Goal: Navigation & Orientation: Find specific page/section

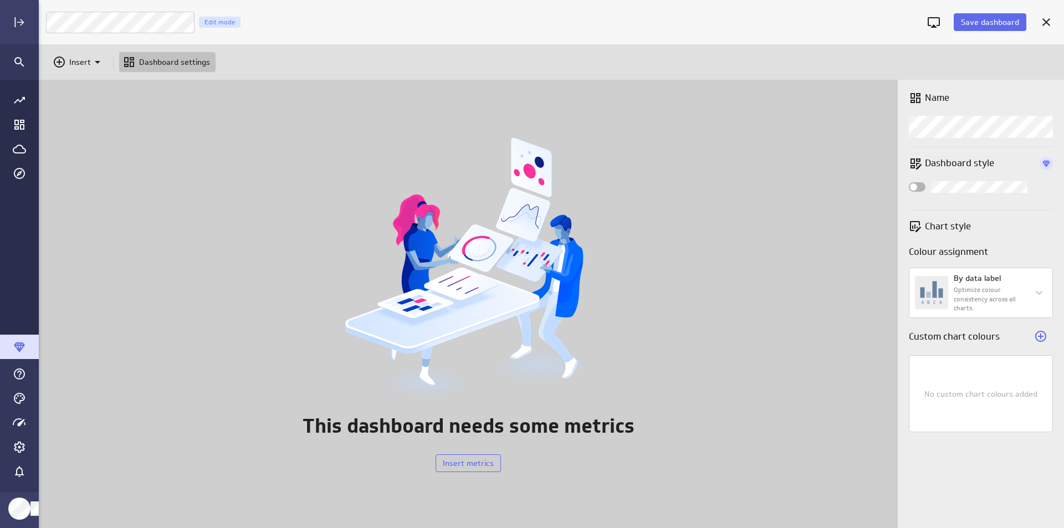
scroll to position [545, 1042]
click at [13, 108] on div "Go to all metrics page." at bounding box center [19, 100] width 39 height 24
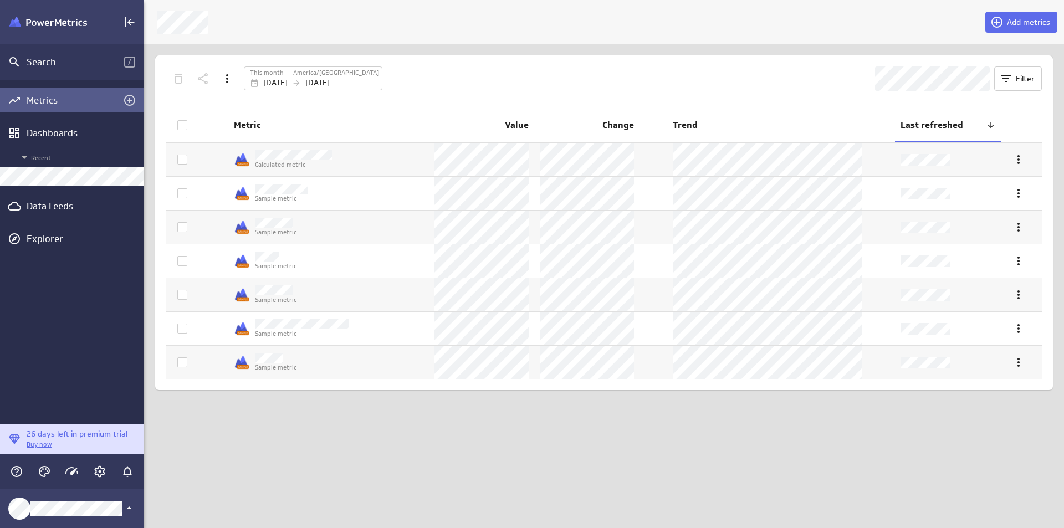
scroll to position [6, 6]
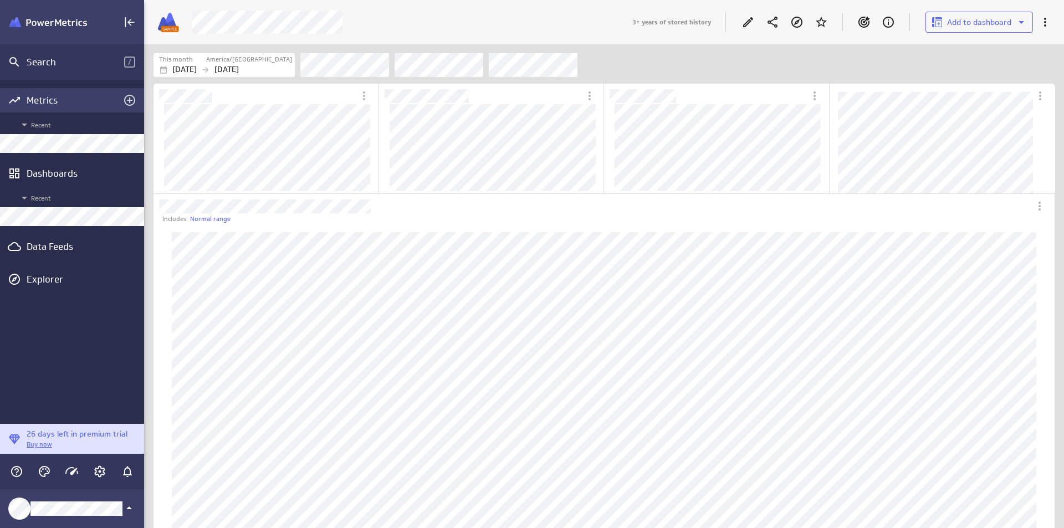
click at [53, 97] on div "Metrics" at bounding box center [72, 100] width 91 height 12
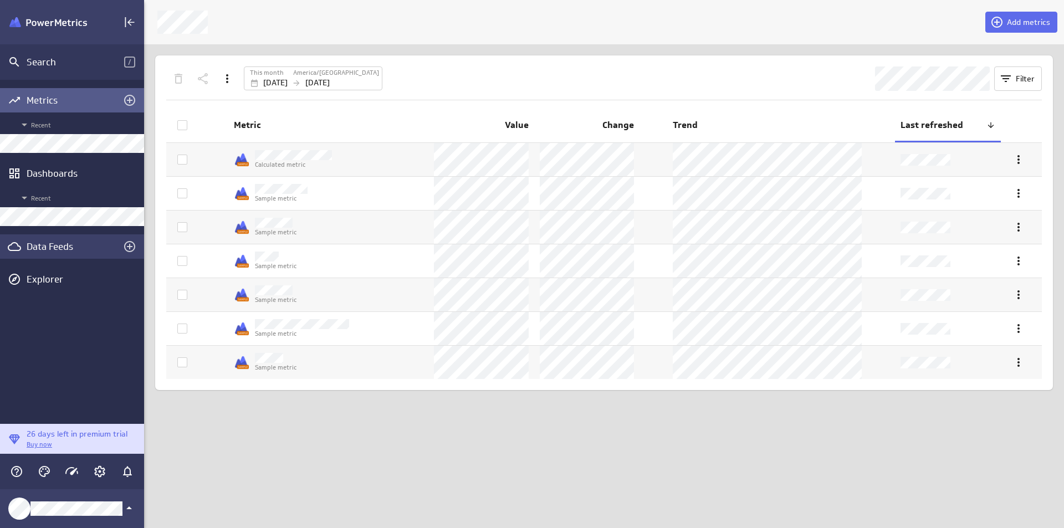
click at [84, 243] on div "Data Feeds" at bounding box center [72, 246] width 91 height 12
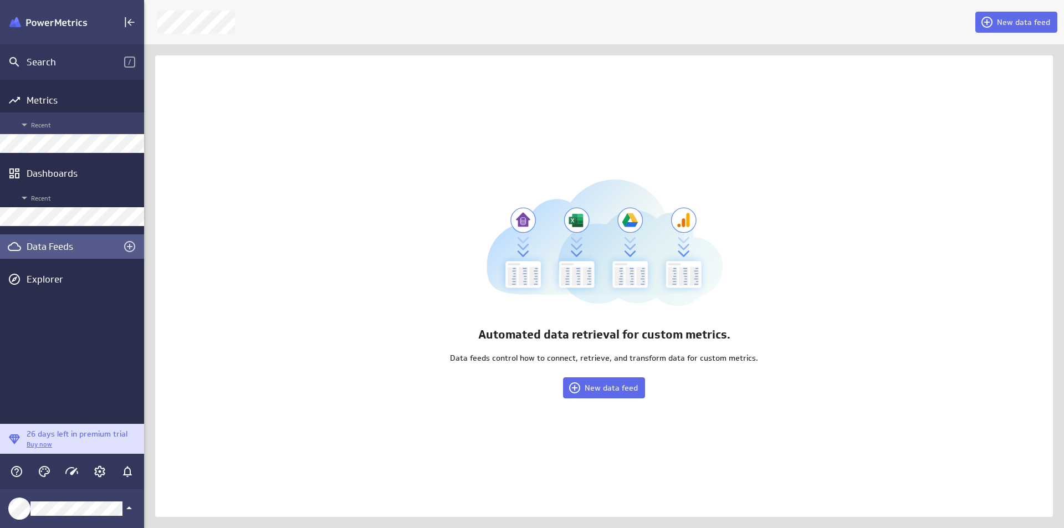
click at [54, 126] on span "Recent" at bounding box center [78, 124] width 121 height 13
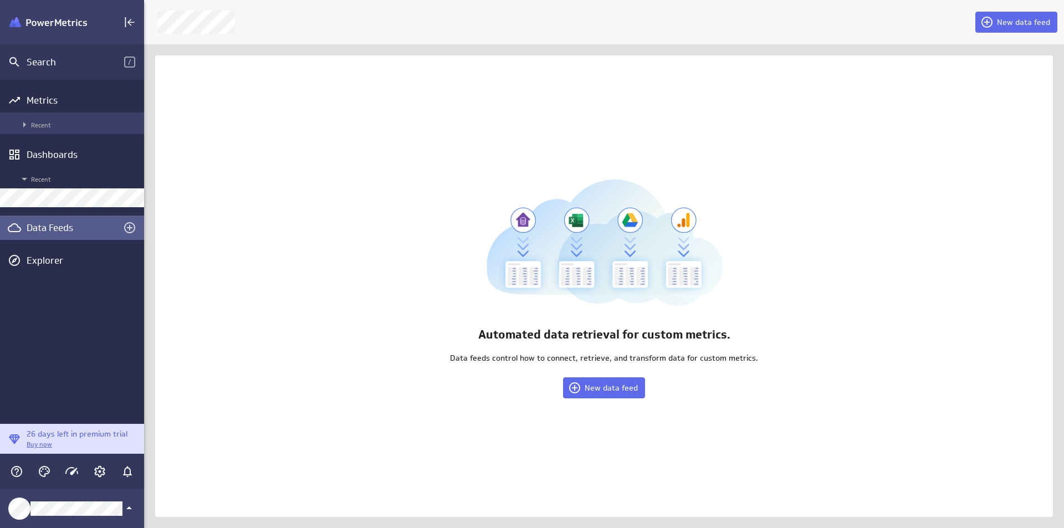
click at [54, 126] on span "Recent" at bounding box center [78, 124] width 121 height 13
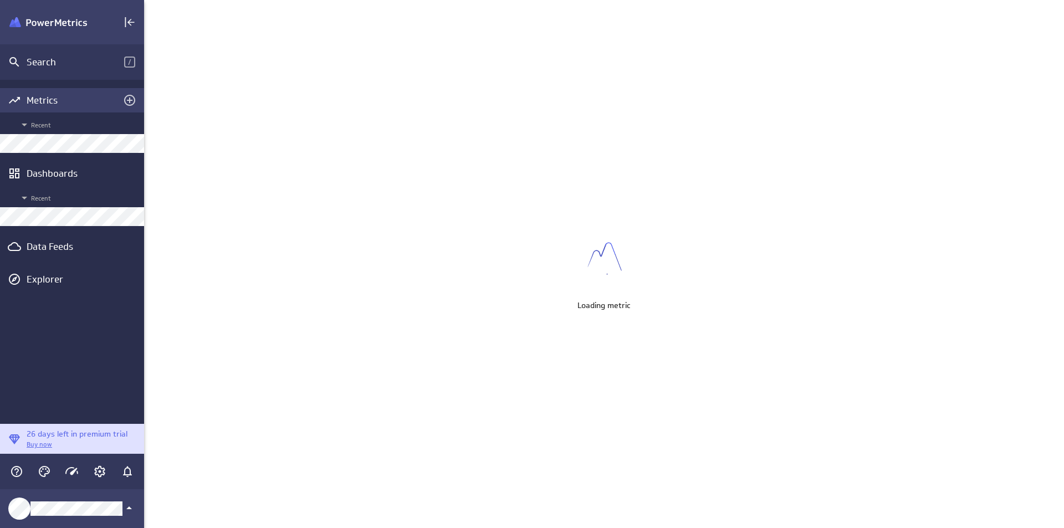
click at [69, 94] on div "Metrics" at bounding box center [72, 100] width 91 height 12
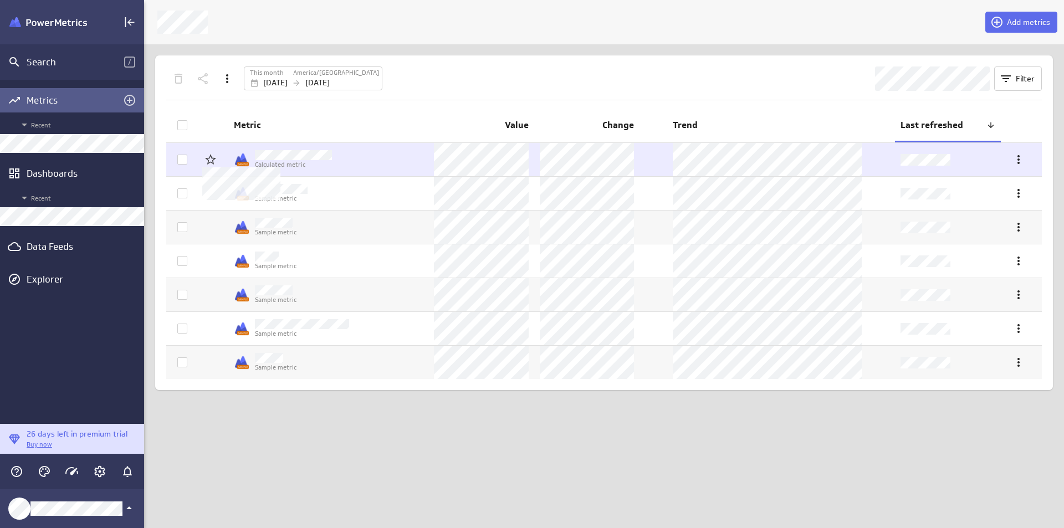
click at [244, 163] on img at bounding box center [242, 160] width 16 height 16
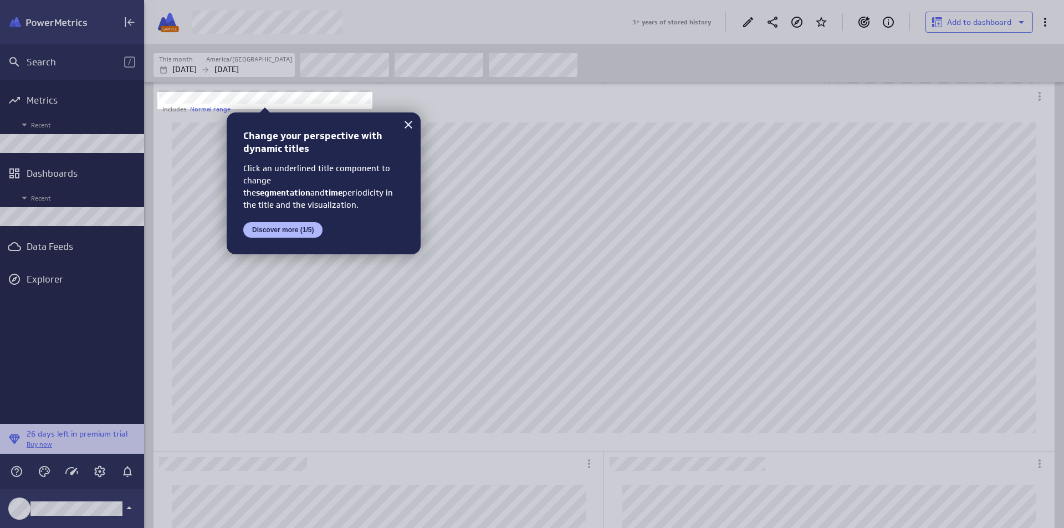
scroll to position [106, 0]
click at [412, 125] on icon at bounding box center [408, 124] width 13 height 13
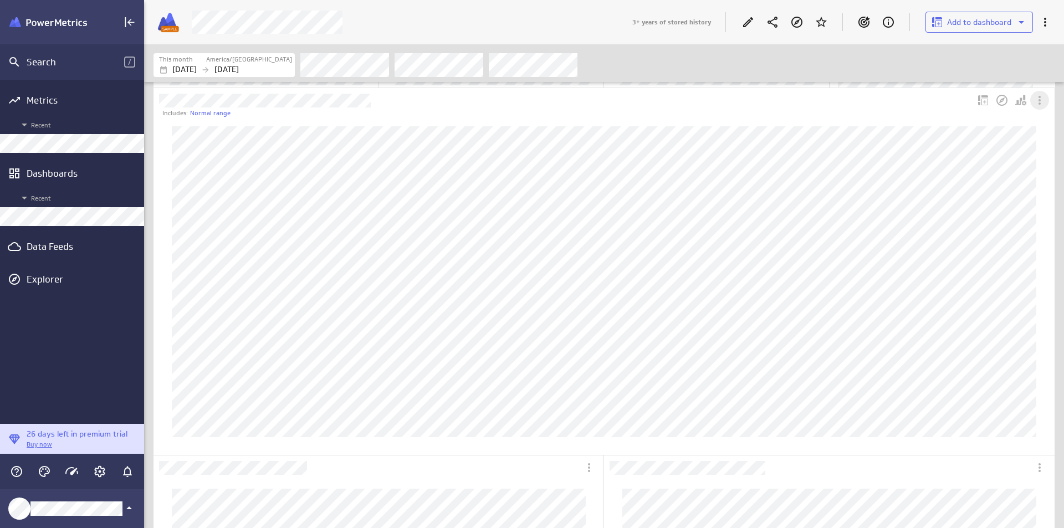
click at [1033, 96] on icon "More actions" at bounding box center [1039, 100] width 13 height 13
click at [957, 106] on div at bounding box center [532, 264] width 1064 height 528
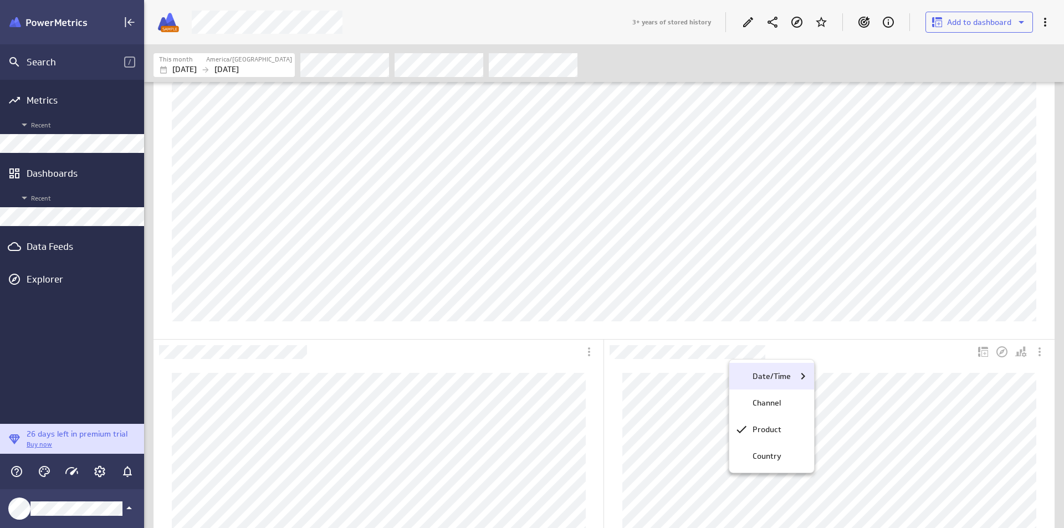
drag, startPoint x: 761, startPoint y: 397, endPoint x: 762, endPoint y: 364, distance: 33.3
click at [762, 397] on p "Channel" at bounding box center [767, 403] width 28 height 12
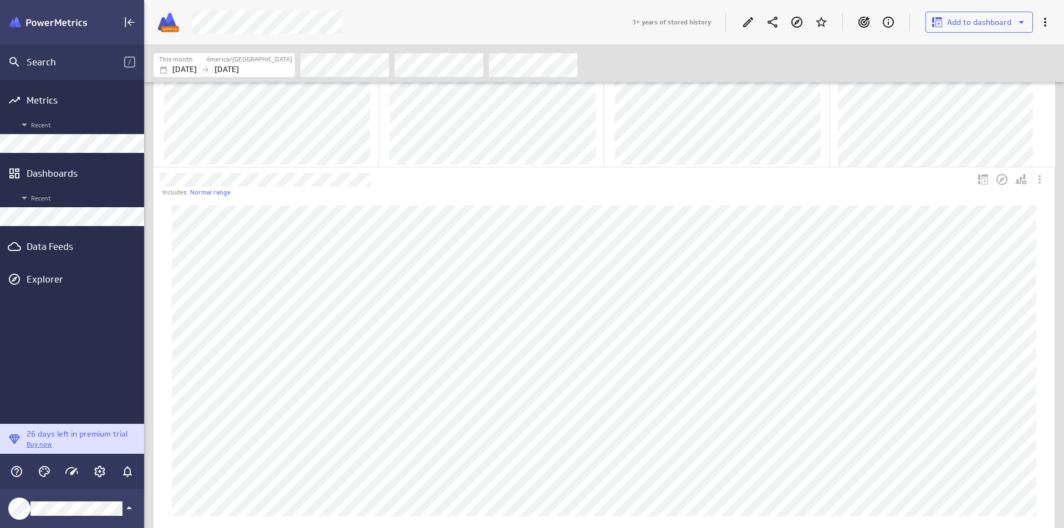
scroll to position [0, 0]
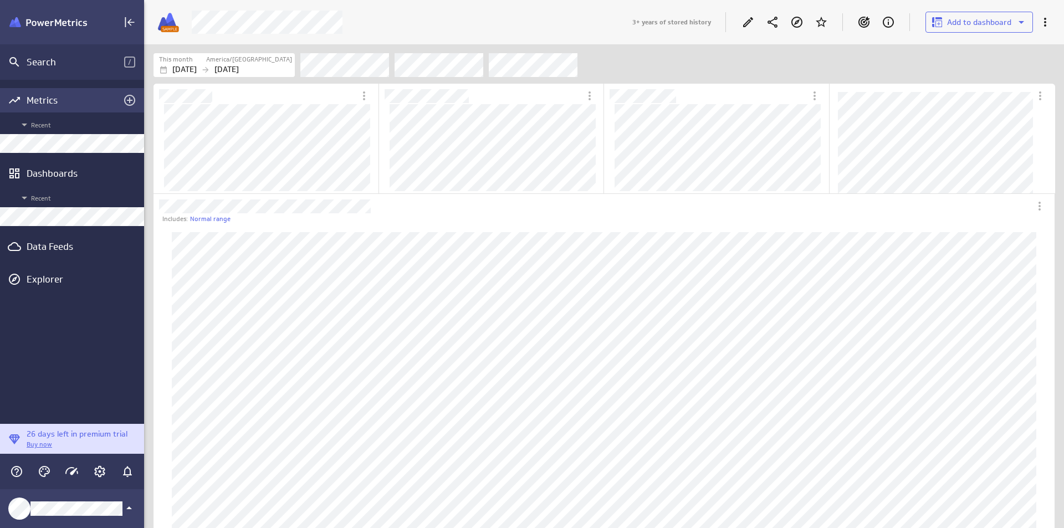
click at [65, 101] on div "Metrics" at bounding box center [72, 100] width 91 height 12
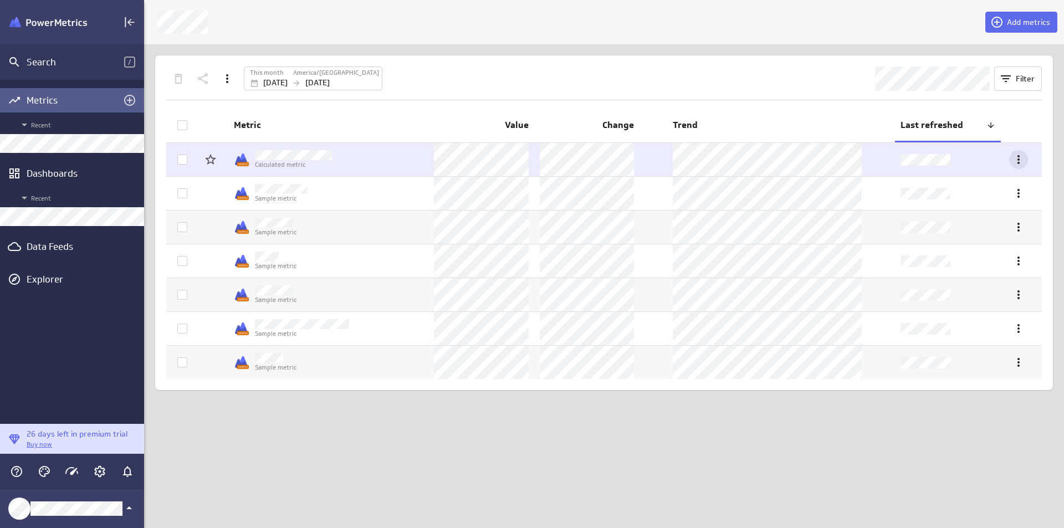
click at [1019, 162] on icon "More actions" at bounding box center [1018, 159] width 13 height 13
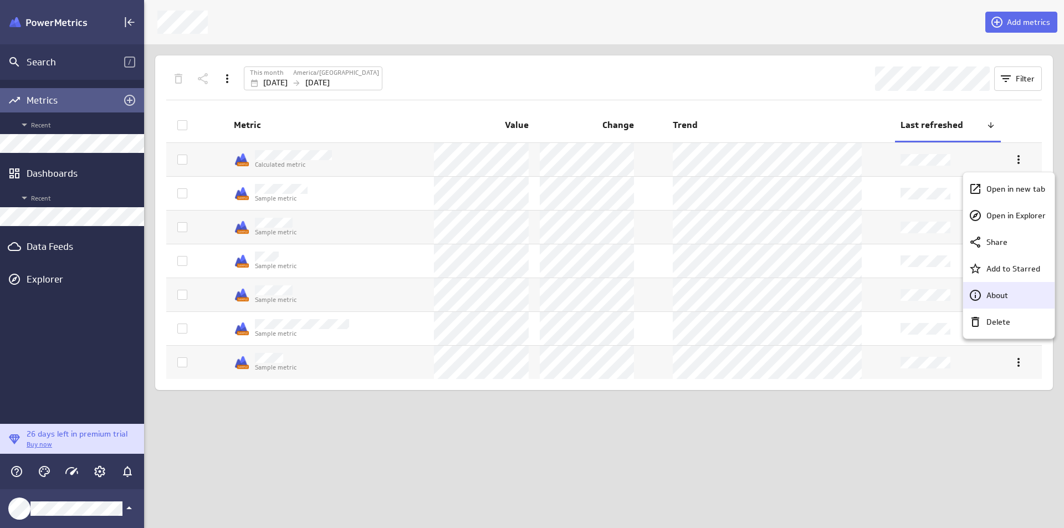
click at [998, 285] on div "About" at bounding box center [1008, 295] width 91 height 27
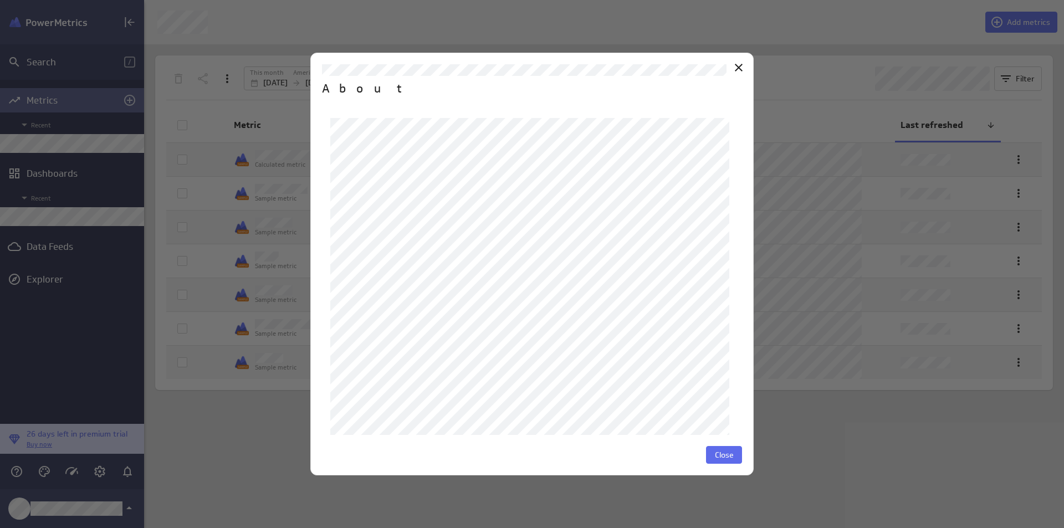
click at [749, 65] on div "About Close" at bounding box center [531, 264] width 443 height 422
click at [745, 66] on icon "Close" at bounding box center [738, 67] width 13 height 13
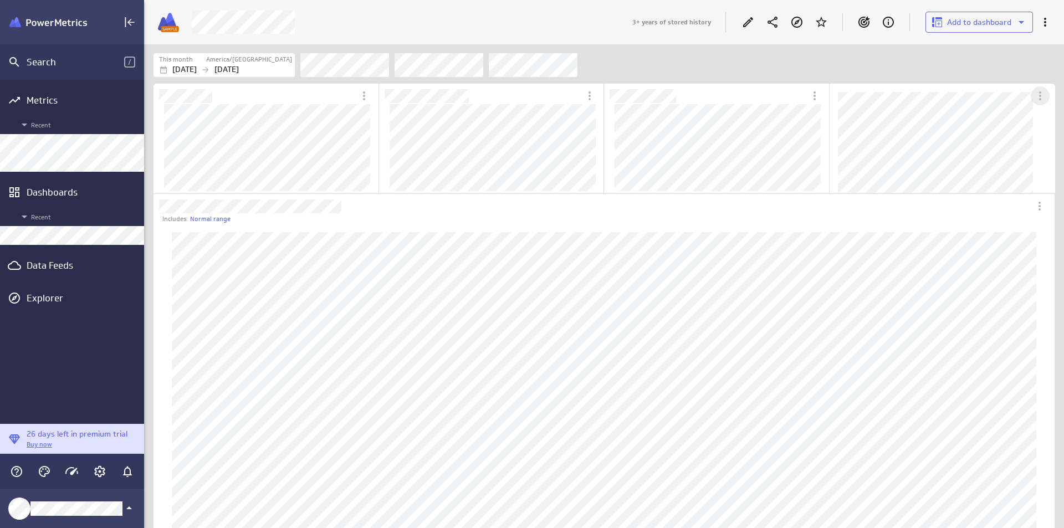
click at [1041, 94] on icon "More actions" at bounding box center [1039, 95] width 13 height 13
click at [1041, 94] on div at bounding box center [532, 264] width 1064 height 528
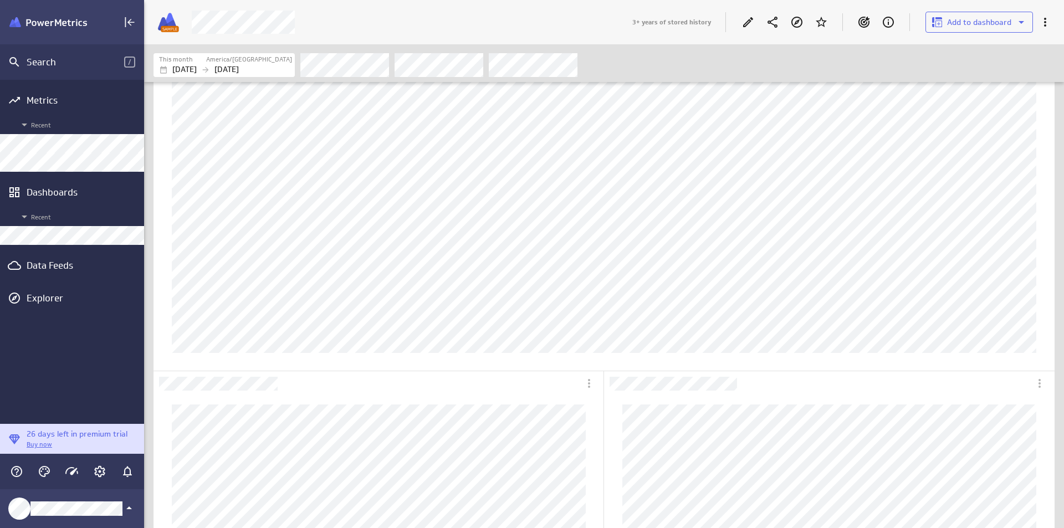
scroll to position [161, 0]
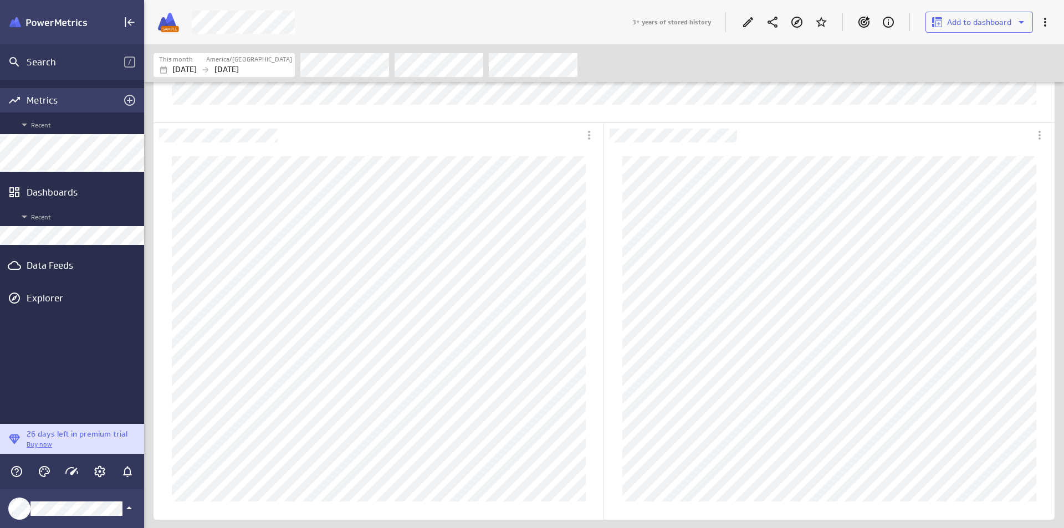
click at [60, 103] on div "Metrics" at bounding box center [72, 100] width 91 height 12
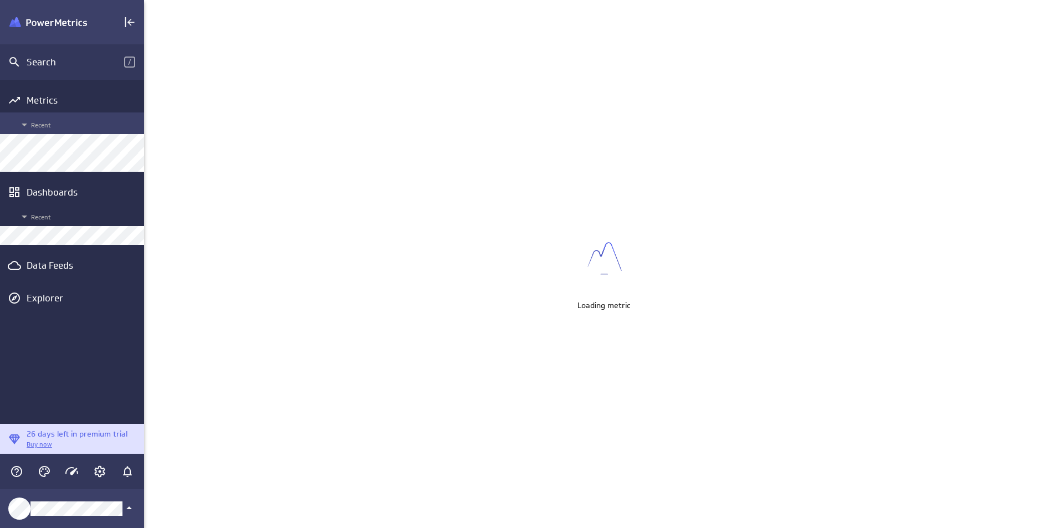
click at [72, 125] on span "Recent" at bounding box center [78, 124] width 121 height 13
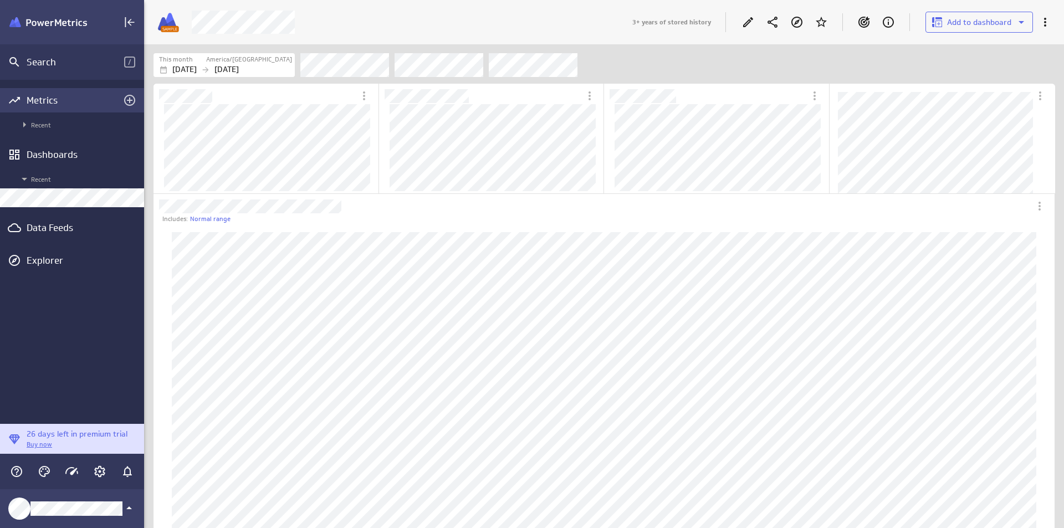
click at [73, 106] on div "Metrics" at bounding box center [72, 100] width 144 height 24
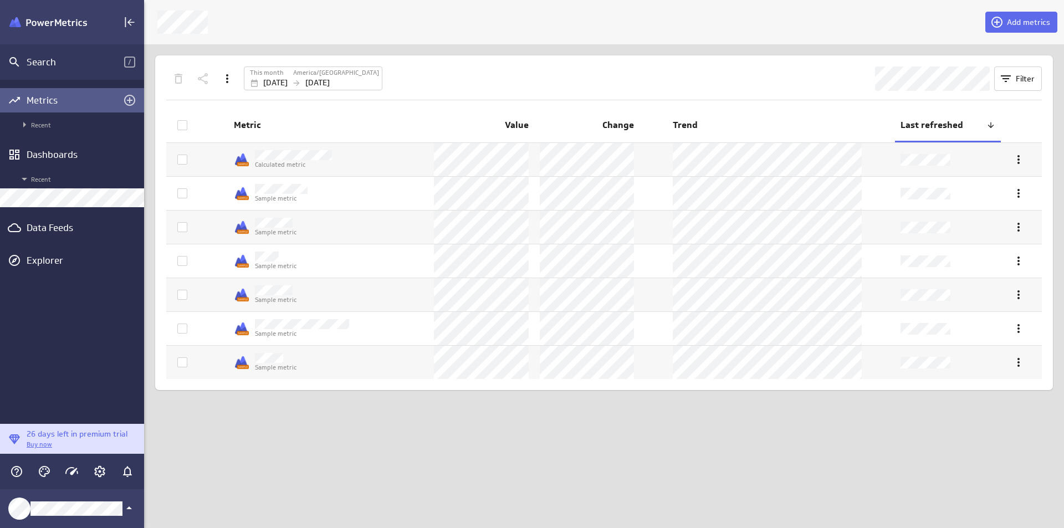
drag, startPoint x: 282, startPoint y: 371, endPoint x: 895, endPoint y: 29, distance: 702.0
click at [895, 29] on div at bounding box center [567, 22] width 832 height 23
click at [96, 229] on div "Data Feeds" at bounding box center [72, 228] width 91 height 12
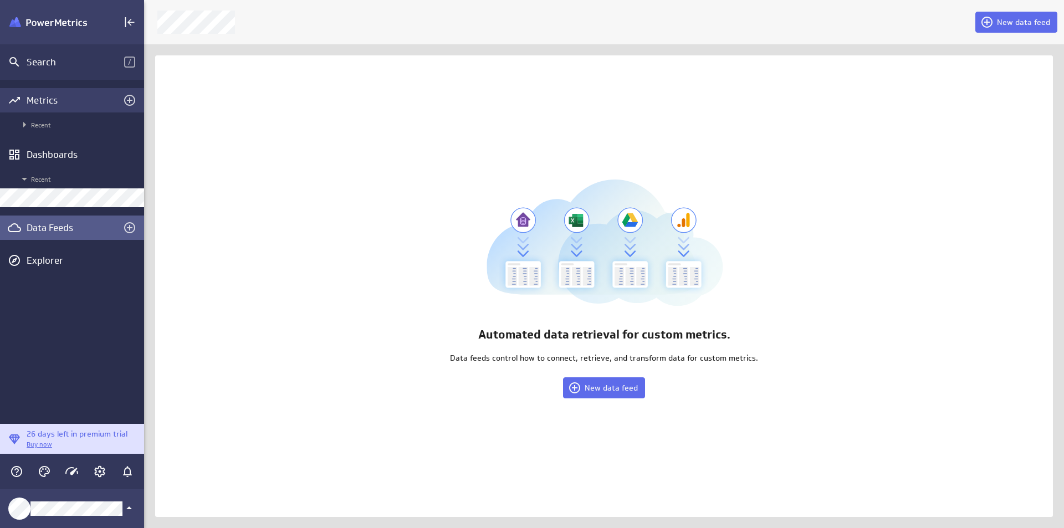
click at [94, 105] on div "Metrics" at bounding box center [72, 100] width 91 height 12
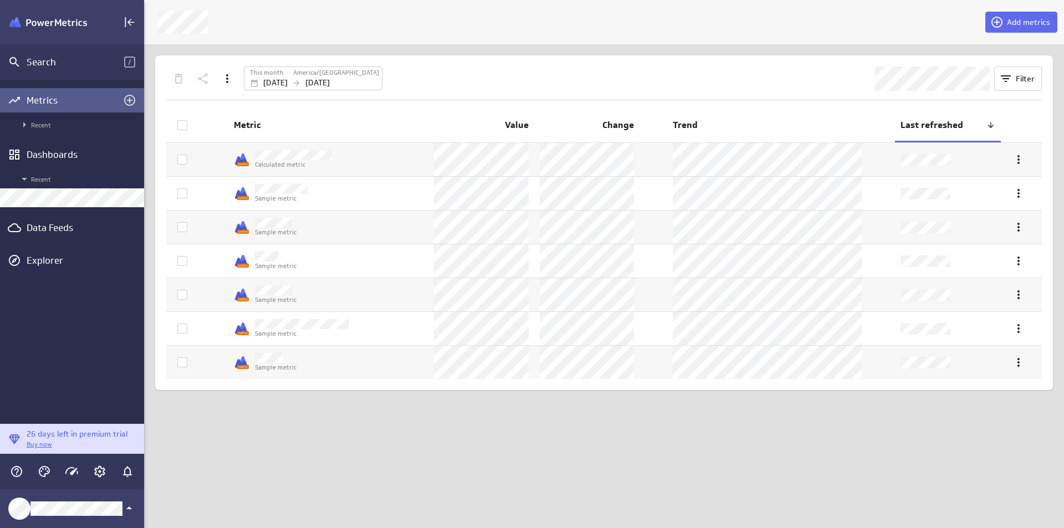
click at [346, 429] on div "Add metrics This month America/[GEOGRAPHIC_DATA] [DATE] [DATE] Filter Metric Va…" at bounding box center [604, 264] width 920 height 528
